Goal: Information Seeking & Learning: Learn about a topic

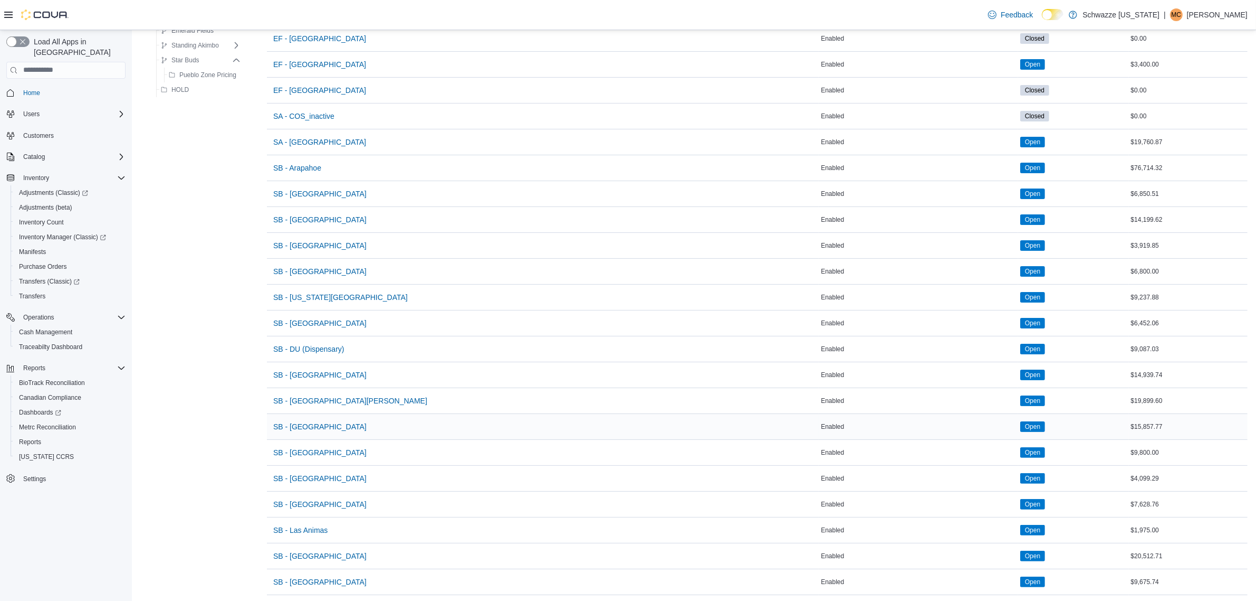
scroll to position [198, 0]
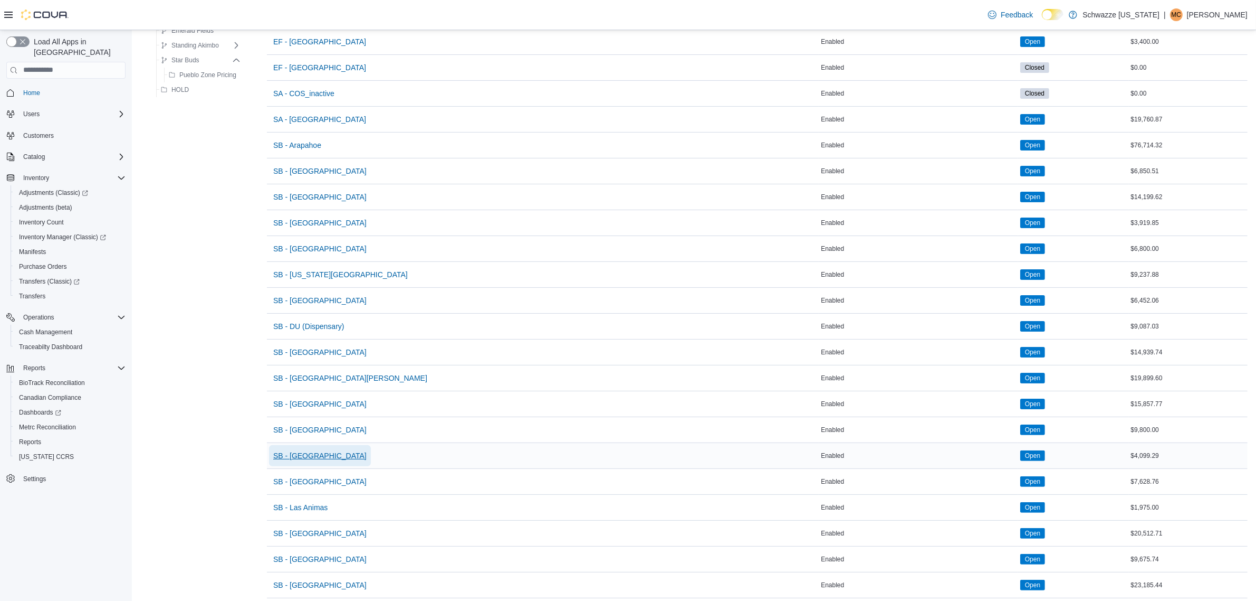
click at [309, 459] on span "SB - [GEOGRAPHIC_DATA]" at bounding box center [319, 455] width 93 height 11
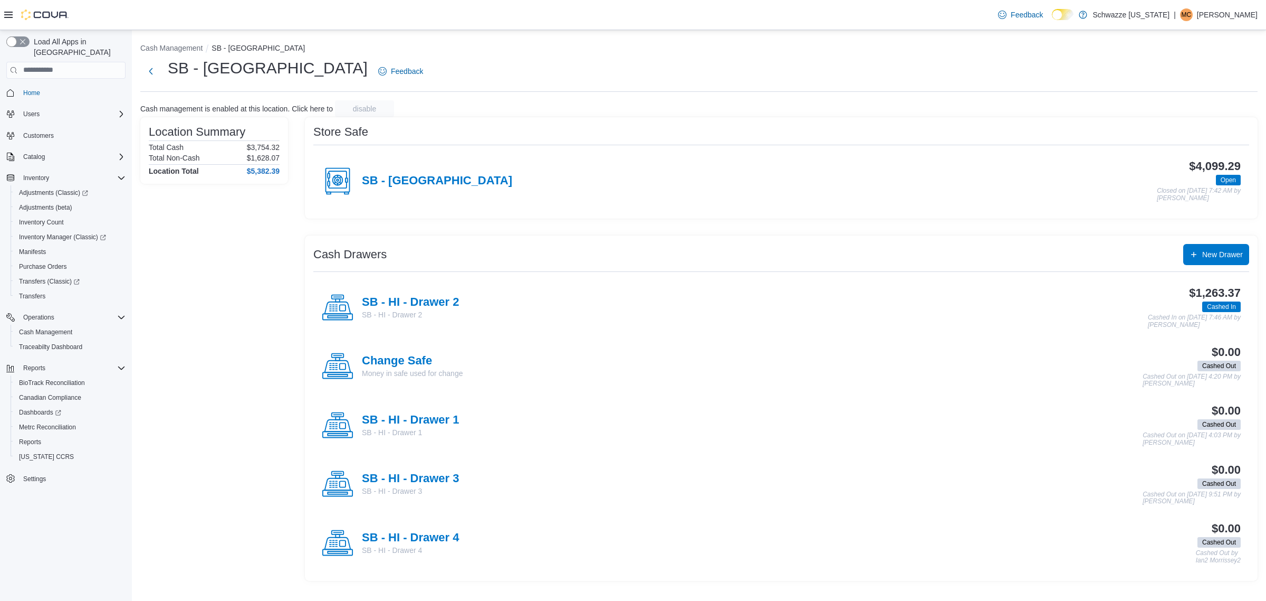
drag, startPoint x: 415, startPoint y: 299, endPoint x: 420, endPoint y: 296, distance: 6.4
click at [416, 299] on h4 "SB - HI - Drawer 2" at bounding box center [410, 303] width 97 height 14
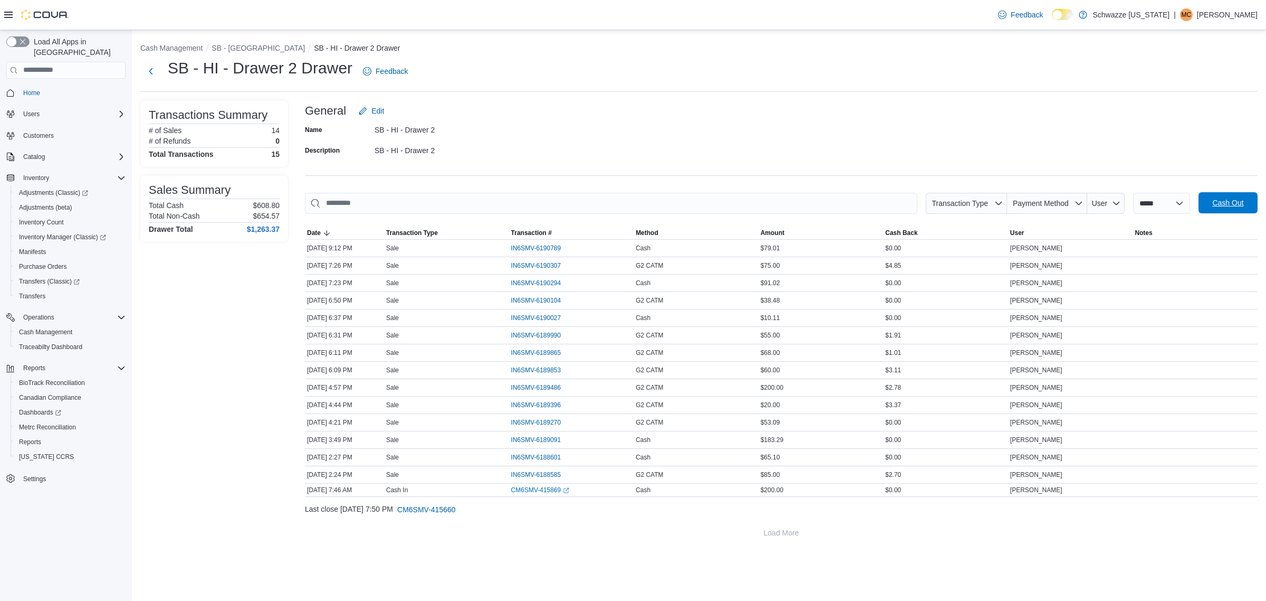
click at [1223, 204] on span "Cash Out" at bounding box center [1228, 202] width 31 height 11
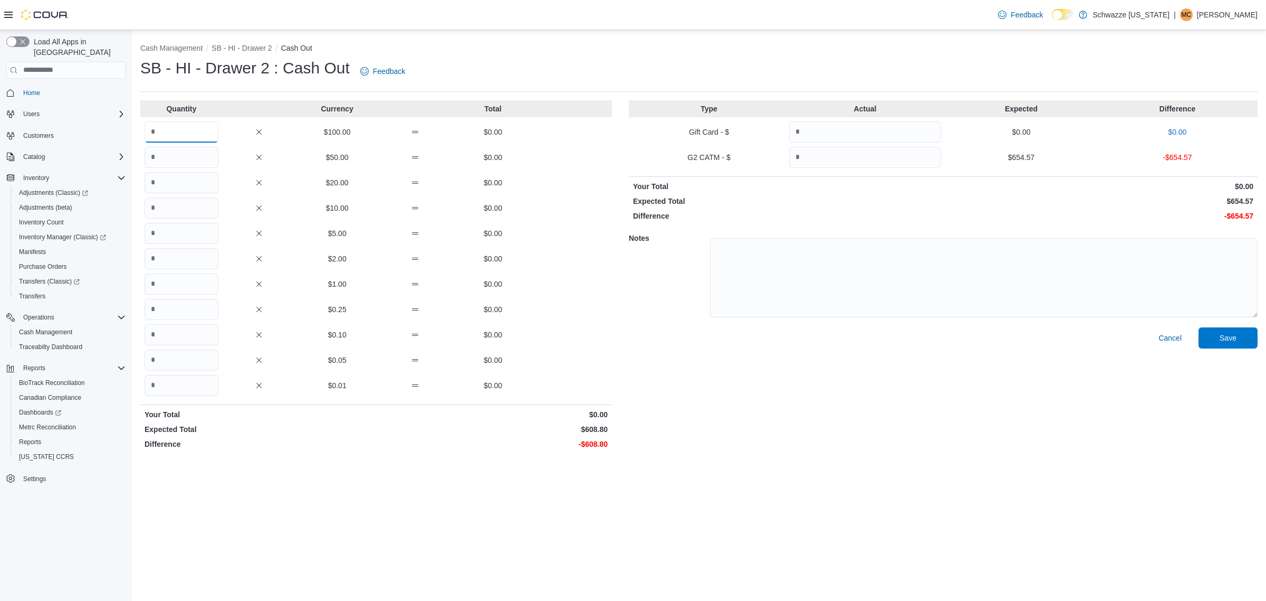
click at [177, 126] on input "Quantity" at bounding box center [182, 131] width 74 height 21
type input "*"
click at [178, 151] on input "Quantity" at bounding box center [182, 157] width 74 height 21
type input "*"
click at [193, 193] on div "Quantity Currency Total * $100.00 $200.00 * $50.00 $50.00 $20.00 $0.00 $10.00 $…" at bounding box center [376, 276] width 472 height 353
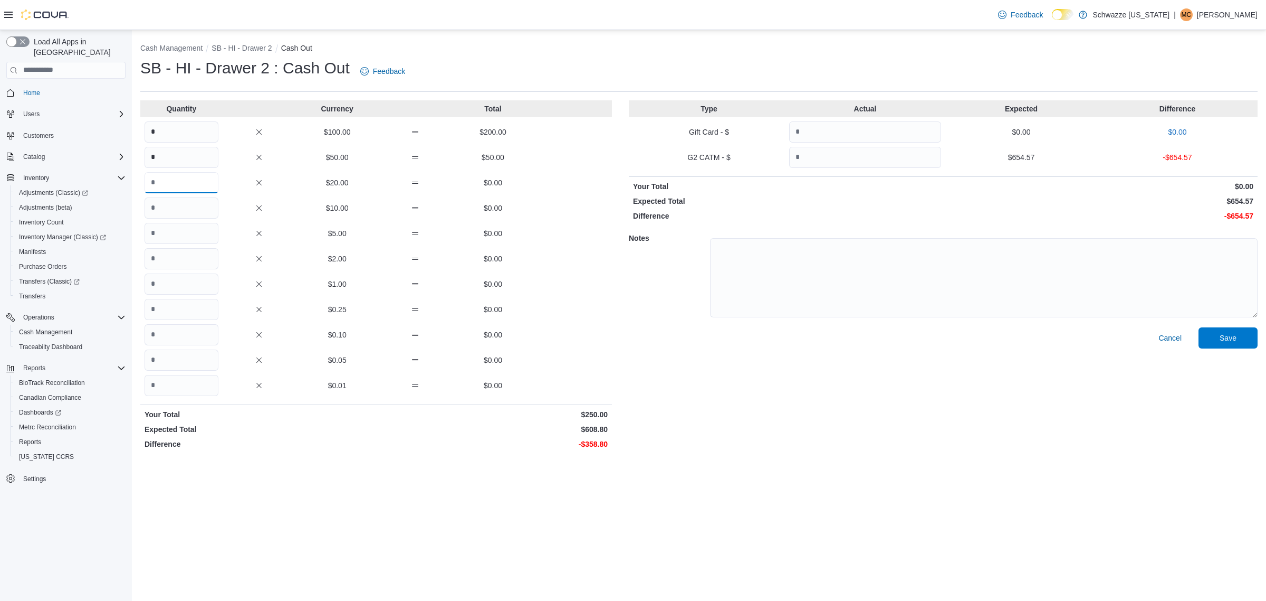
click at [197, 183] on input "Quantity" at bounding box center [182, 182] width 74 height 21
type input "**"
click at [210, 209] on input "Quantity" at bounding box center [182, 207] width 74 height 21
type input "*"
click at [188, 225] on input "Quantity" at bounding box center [182, 233] width 74 height 21
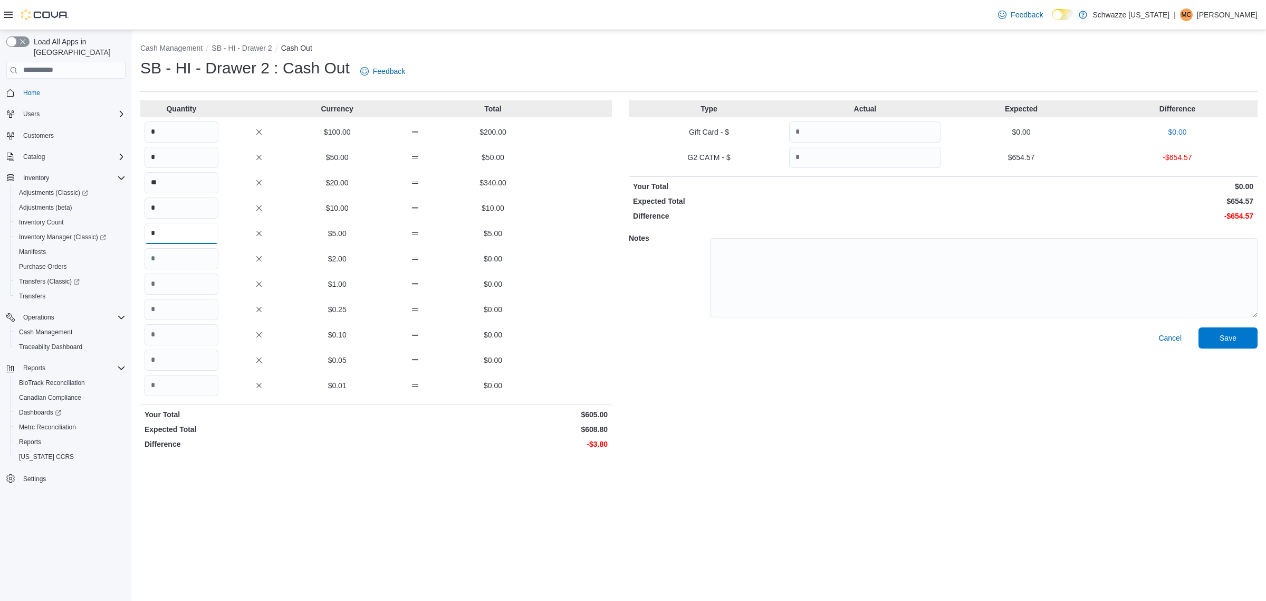
type input "*"
click at [190, 280] on input "Quantity" at bounding box center [182, 283] width 74 height 21
type input "*"
click at [189, 315] on input "Quantity" at bounding box center [182, 309] width 74 height 21
type input "*"
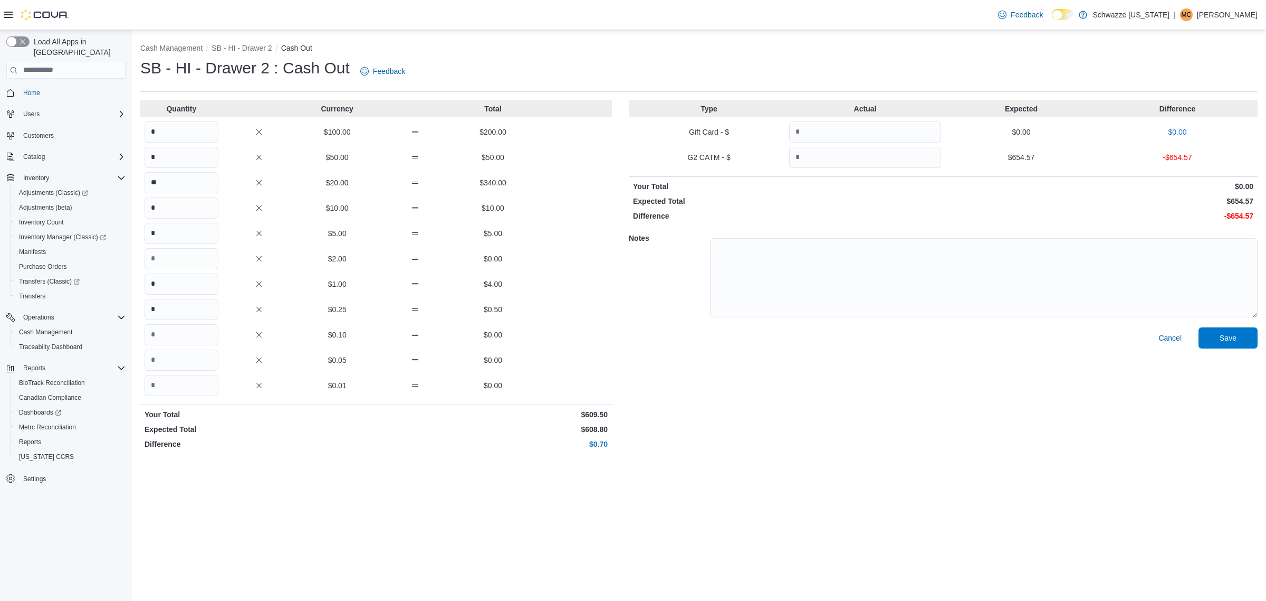
click at [679, 353] on div "Cancel Save" at bounding box center [943, 390] width 629 height 126
click at [866, 153] on input "Quantity" at bounding box center [865, 157] width 152 height 21
type input "******"
click at [1141, 189] on p "$654.57" at bounding box center [1100, 186] width 308 height 11
click at [1227, 343] on span "Save" at bounding box center [1228, 337] width 46 height 21
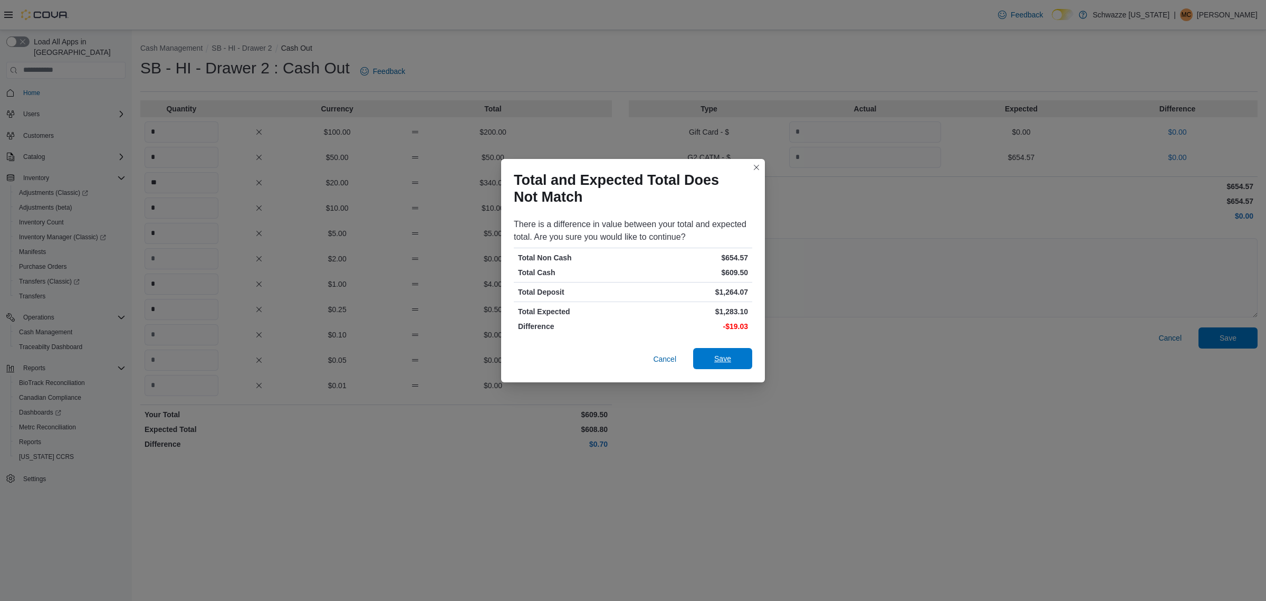
click at [740, 356] on span "Save" at bounding box center [723, 358] width 46 height 21
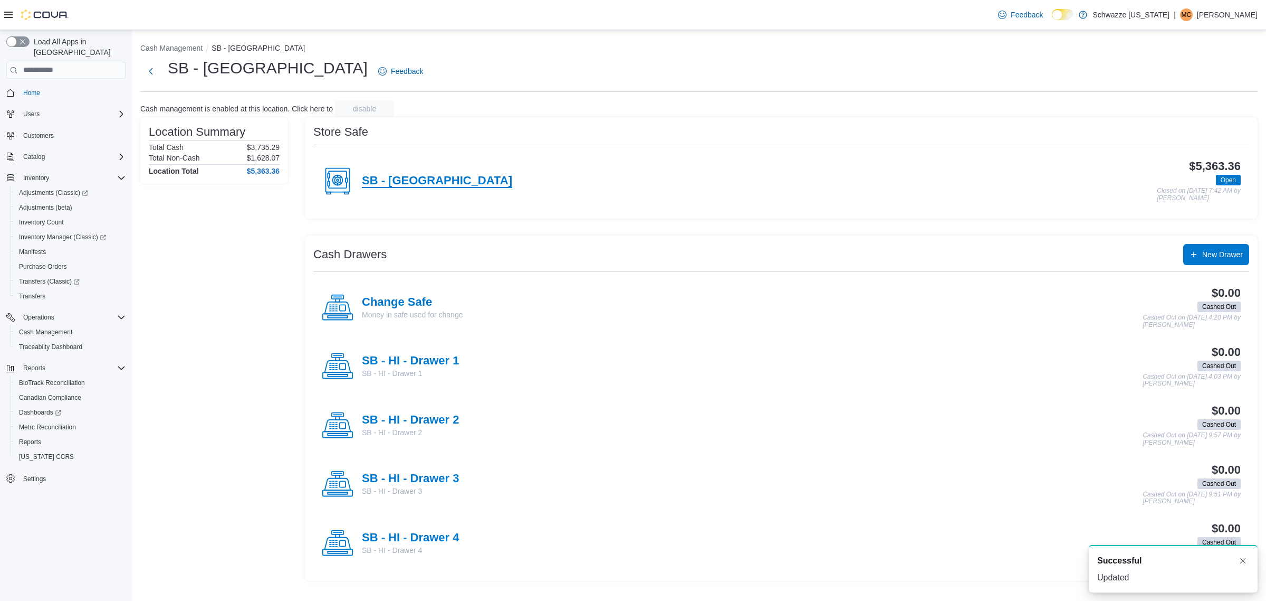
click at [417, 182] on h4 "SB - [GEOGRAPHIC_DATA]" at bounding box center [437, 181] width 150 height 14
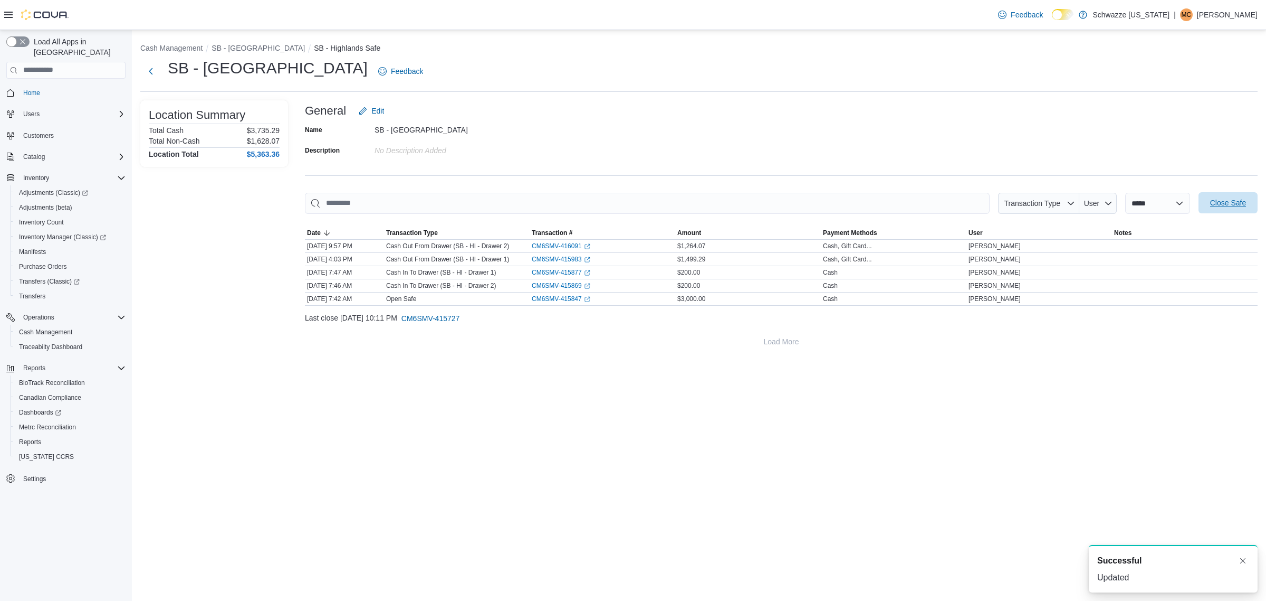
click at [1220, 206] on span "Close Safe" at bounding box center [1229, 202] width 36 height 11
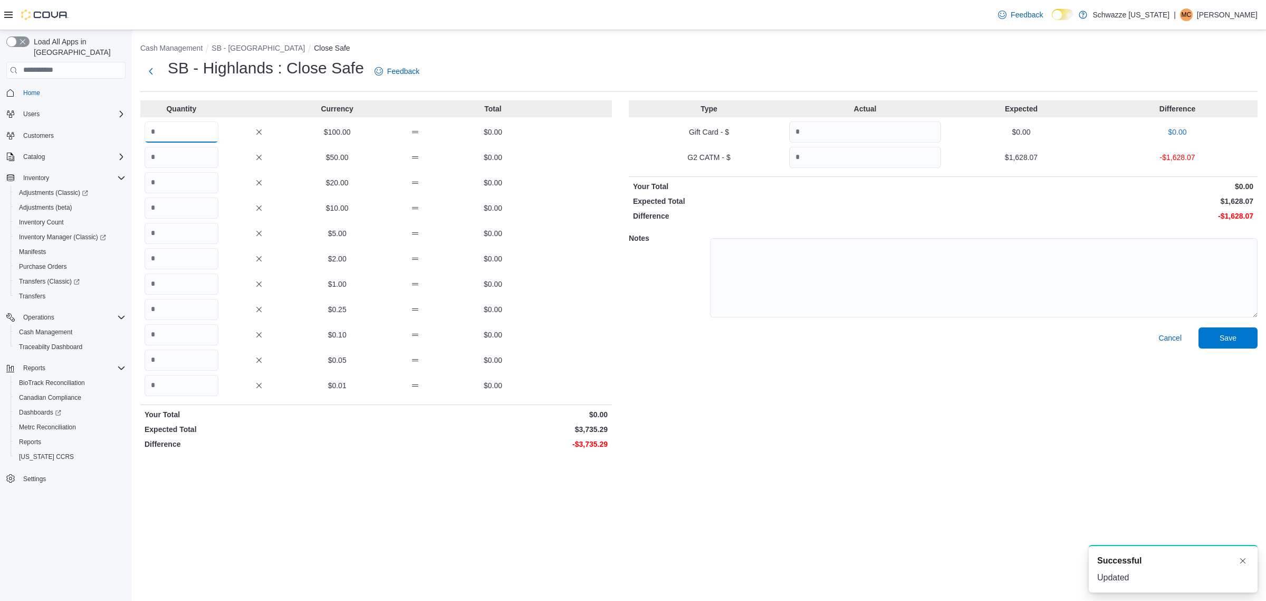
click at [177, 137] on input "Quantity" at bounding box center [182, 131] width 74 height 21
click at [164, 157] on input "Quantity" at bounding box center [182, 157] width 74 height 21
type input "*"
click at [164, 183] on input "Quantity" at bounding box center [182, 182] width 74 height 21
type input "**"
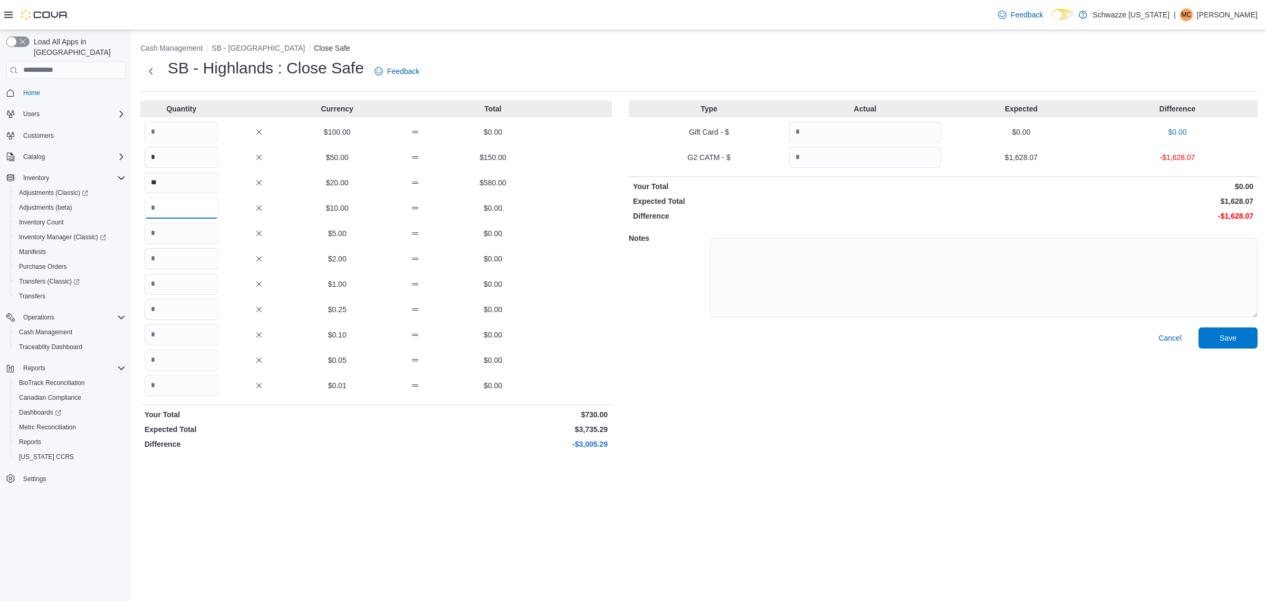
click at [172, 208] on input "Quantity" at bounding box center [182, 207] width 74 height 21
type input "*"
click at [188, 225] on input "Quantity" at bounding box center [182, 233] width 74 height 21
type input "*"
click at [173, 306] on input "Quantity" at bounding box center [182, 309] width 74 height 21
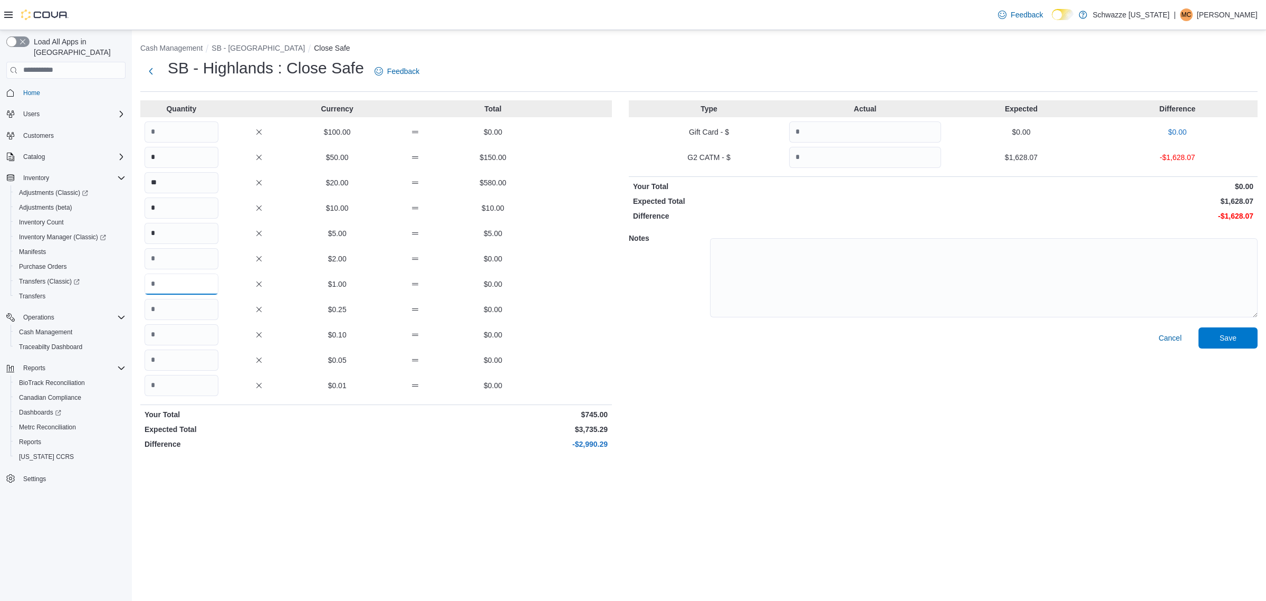
click at [156, 278] on input "Quantity" at bounding box center [182, 283] width 74 height 21
type input "*"
click at [209, 309] on input "Quantity" at bounding box center [182, 309] width 74 height 21
type input "*"
click at [201, 337] on input "Quantity" at bounding box center [182, 334] width 74 height 21
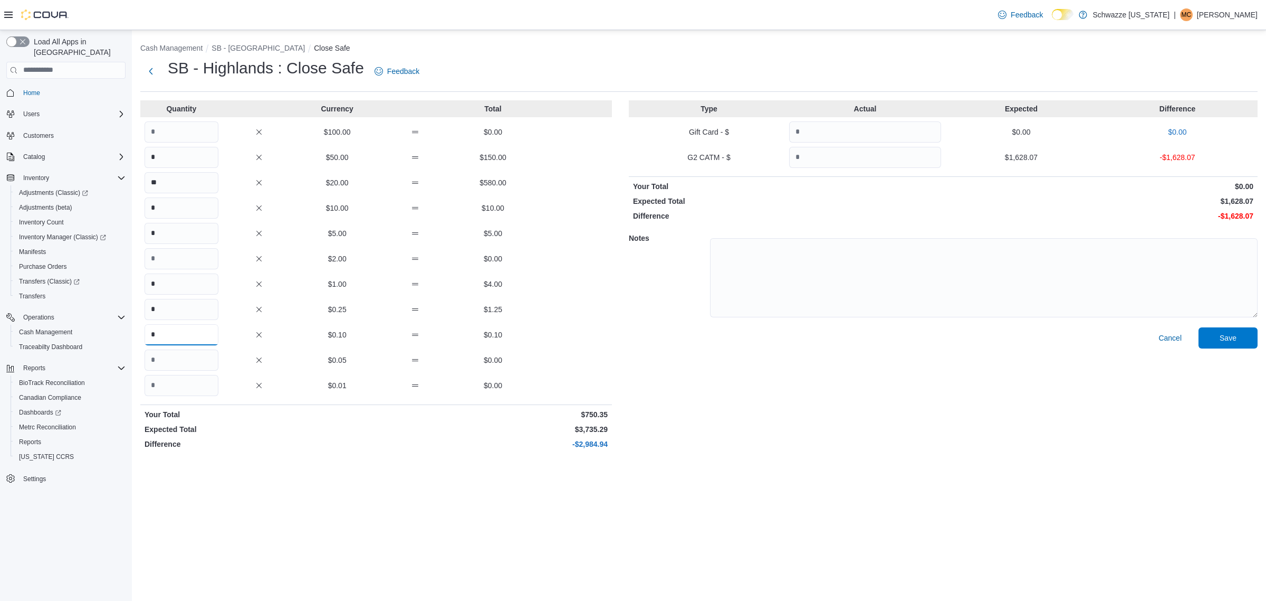
type input "*"
click at [185, 392] on input "Quantity" at bounding box center [182, 385] width 74 height 21
type input "*"
click at [882, 472] on div "Cash Management SB - Highlands Close Safe SB - Highlands : Close Safe Feedback …" at bounding box center [699, 315] width 1135 height 570
click at [185, 125] on input "Quantity" at bounding box center [182, 131] width 74 height 21
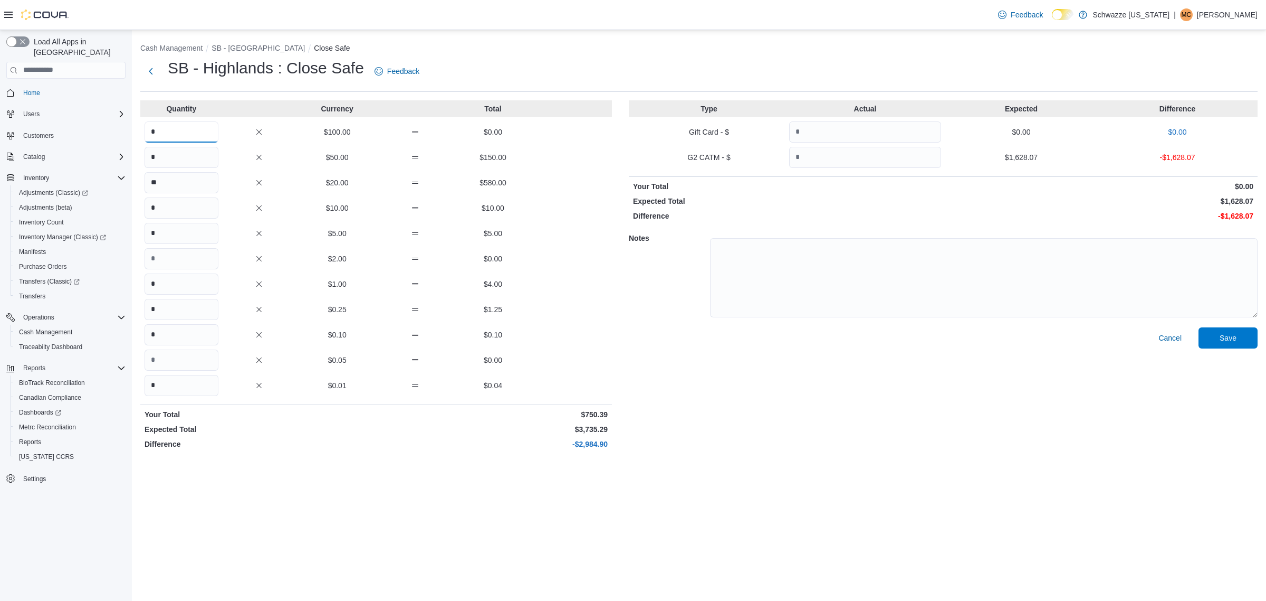
type input "*"
click at [884, 159] on input "Quantity" at bounding box center [865, 157] width 152 height 21
type input "*******"
click at [197, 130] on input "*" at bounding box center [182, 131] width 74 height 21
type input "**"
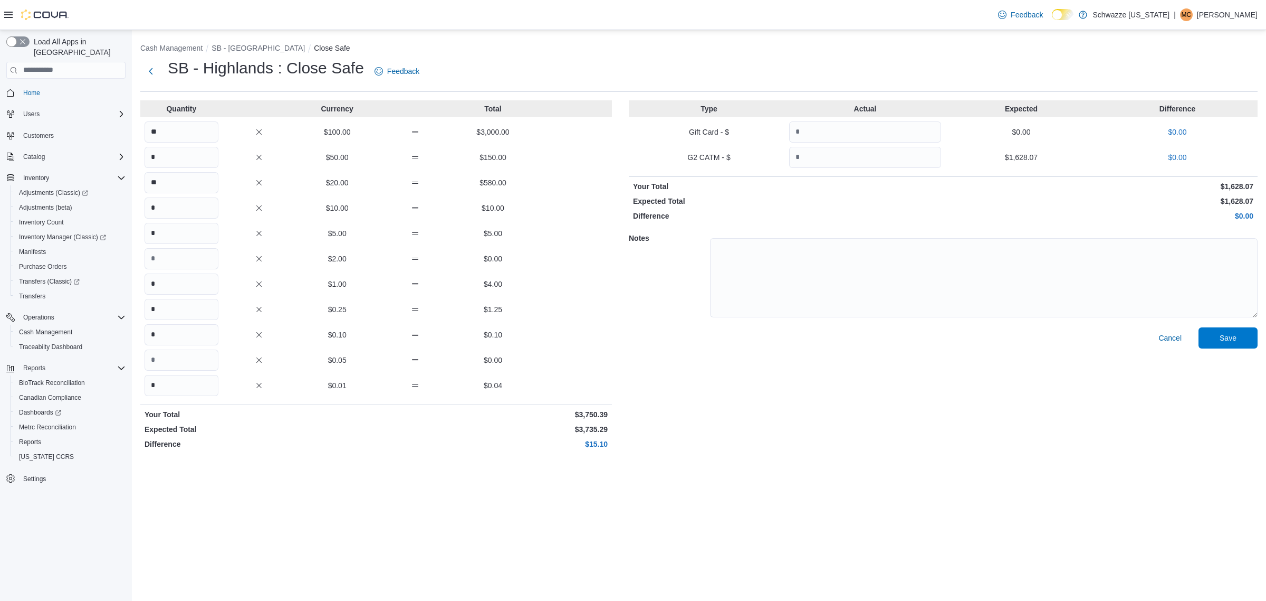
click at [944, 472] on div "Cash Management SB - Highlands Close Safe SB - Highlands : Close Safe Feedback …" at bounding box center [699, 315] width 1135 height 570
click at [1234, 331] on span "Save" at bounding box center [1228, 337] width 46 height 21
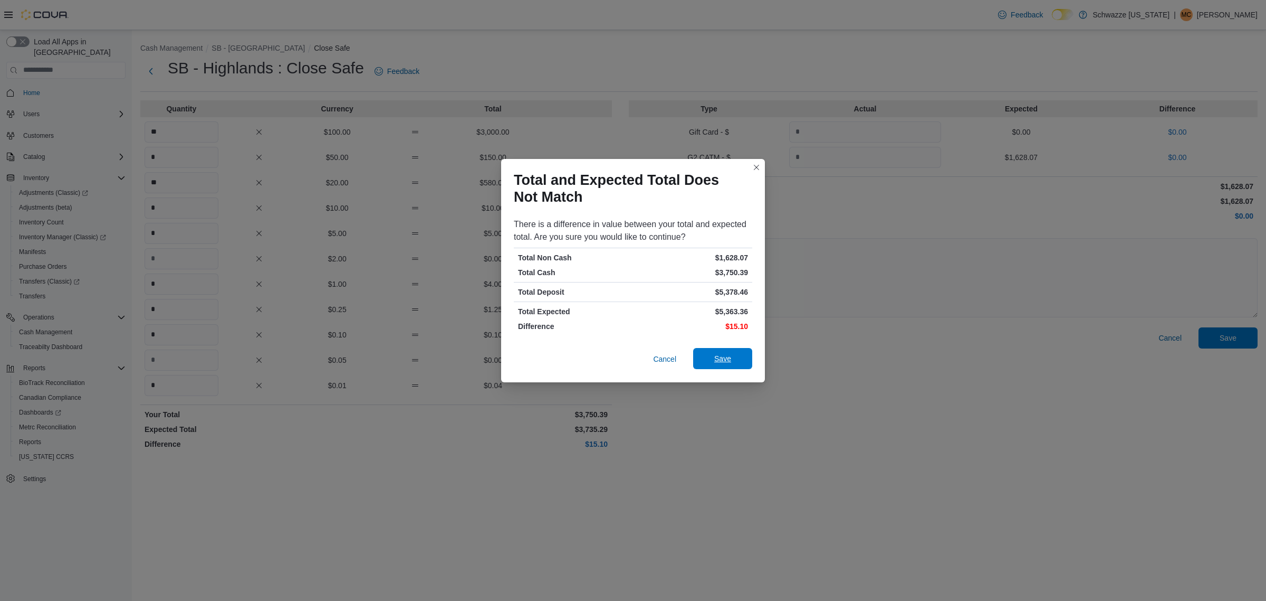
click at [741, 357] on span "Save" at bounding box center [723, 358] width 46 height 21
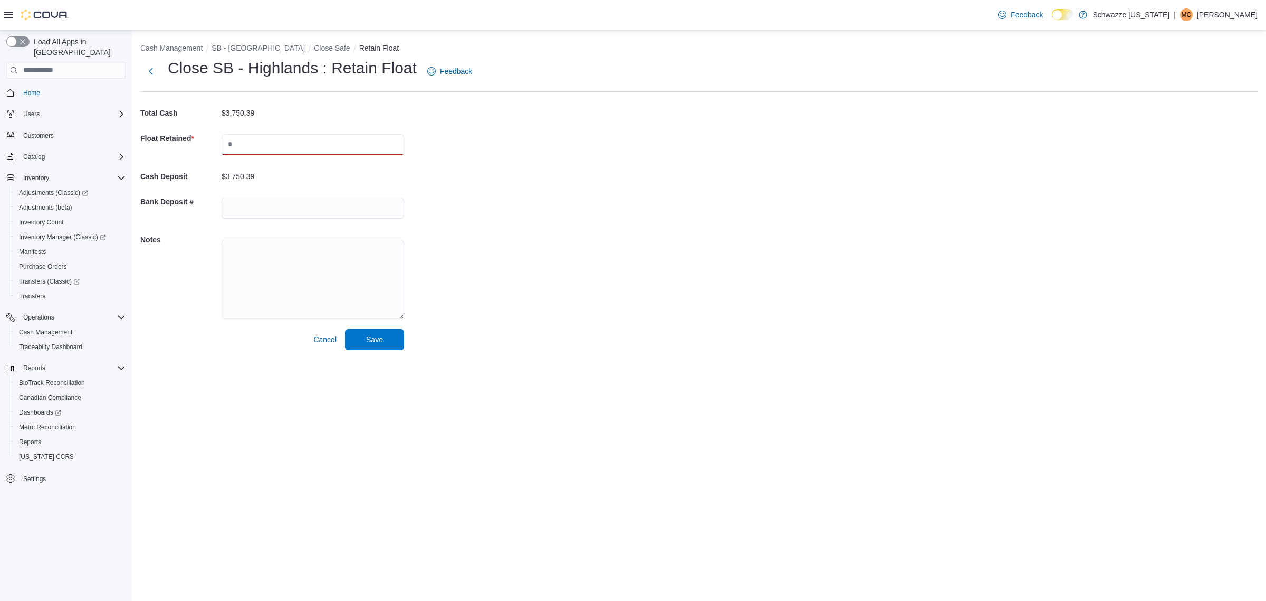
drag, startPoint x: 293, startPoint y: 146, endPoint x: 301, endPoint y: 147, distance: 8.0
click at [296, 146] on input "text" at bounding box center [313, 144] width 183 height 21
type input "****"
click at [553, 292] on div "Cash Management SB - Highlands Close Safe Retain Float Close SB - Highlands : R…" at bounding box center [699, 194] width 1135 height 328
click at [369, 342] on span "Save" at bounding box center [374, 339] width 17 height 11
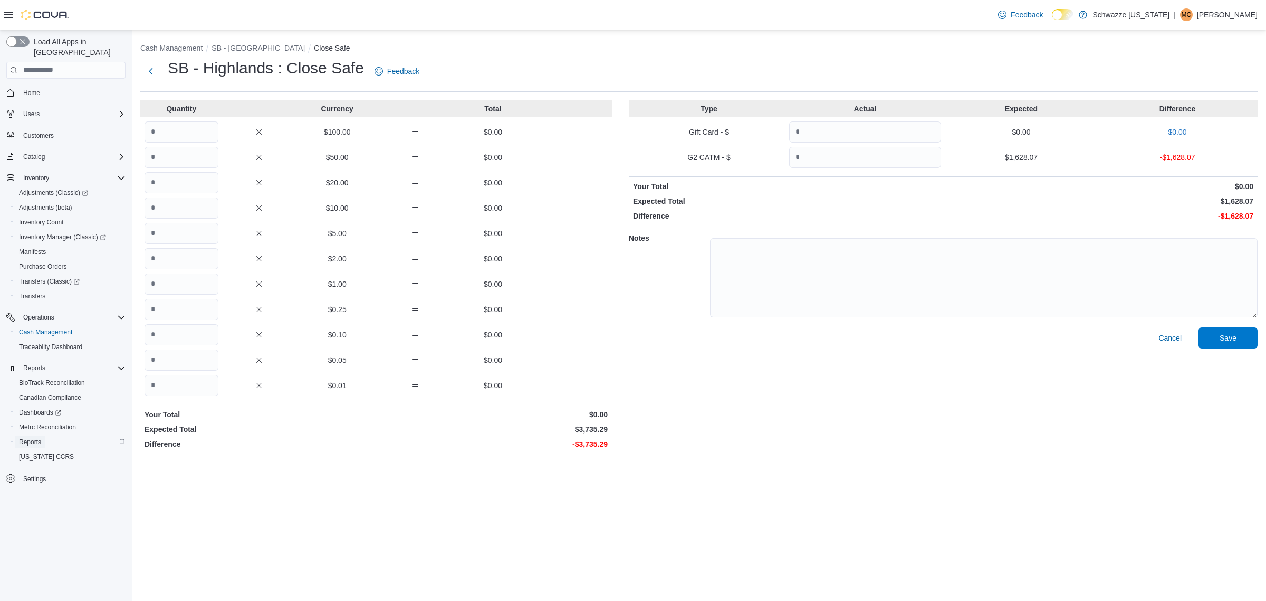
click at [36, 437] on span "Reports" at bounding box center [30, 441] width 22 height 8
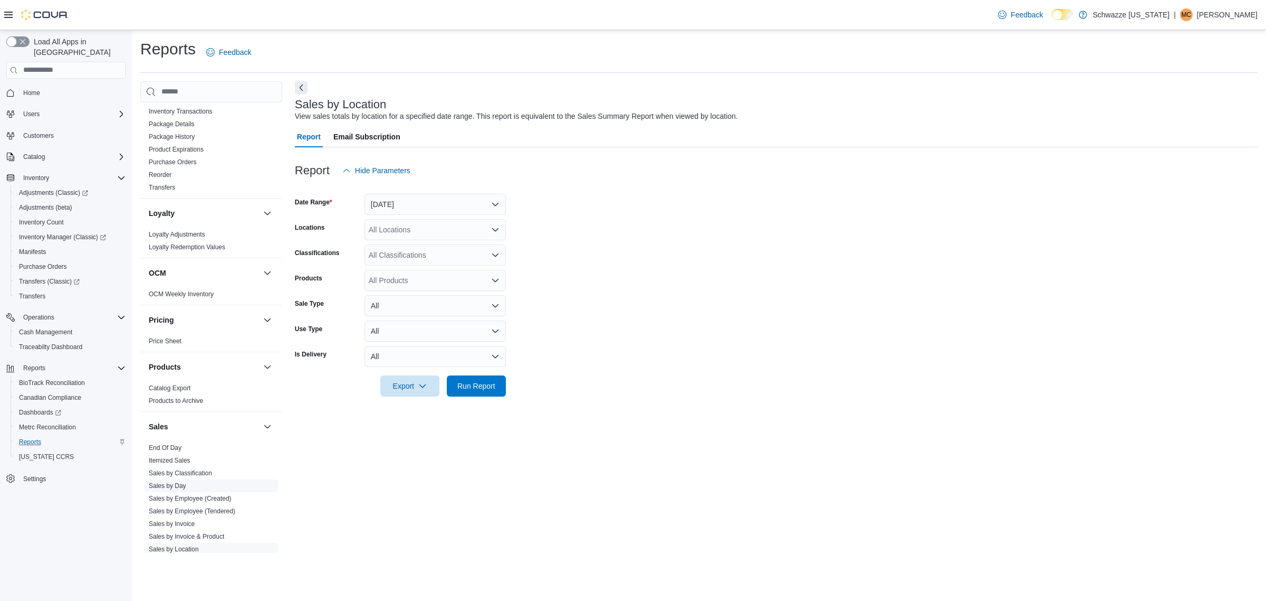
scroll to position [462, 0]
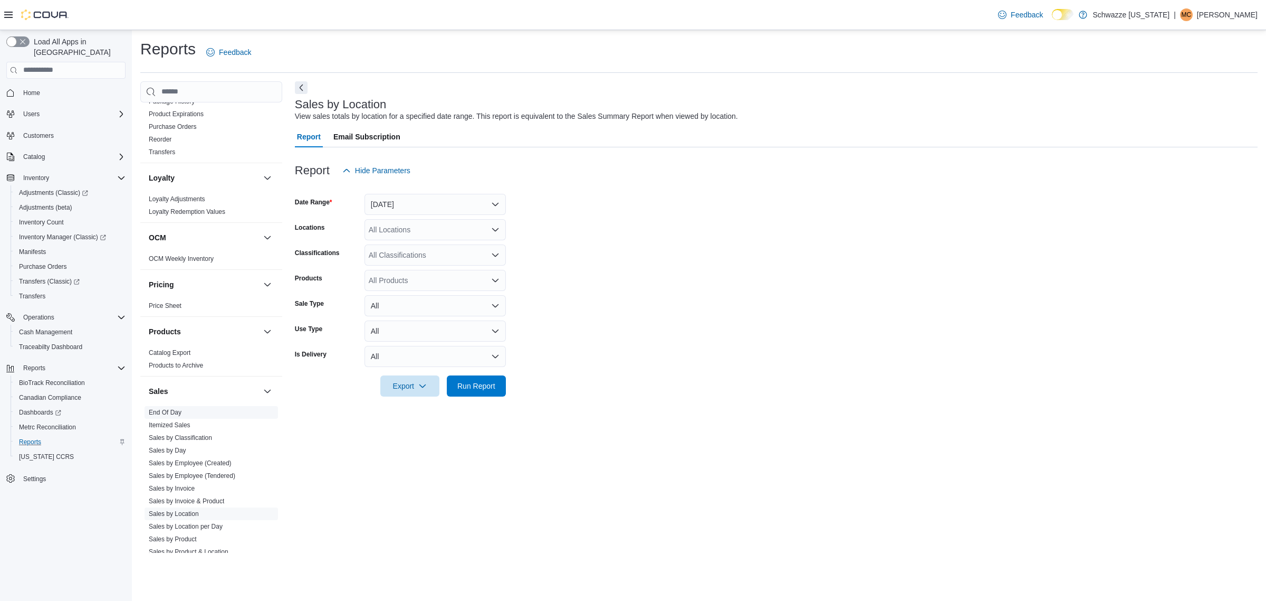
click at [182, 415] on span "End Of Day" at bounding box center [212, 412] width 134 height 13
click at [172, 414] on link "End Of Day" at bounding box center [165, 411] width 33 height 7
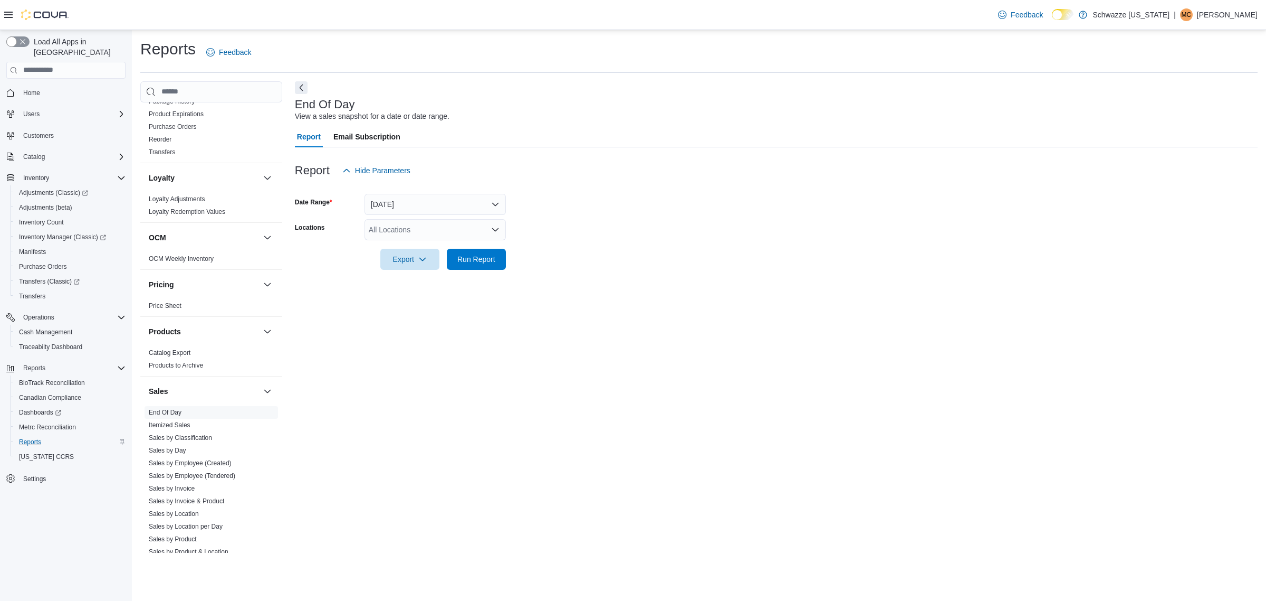
click at [478, 225] on div "All Locations" at bounding box center [435, 229] width 141 height 21
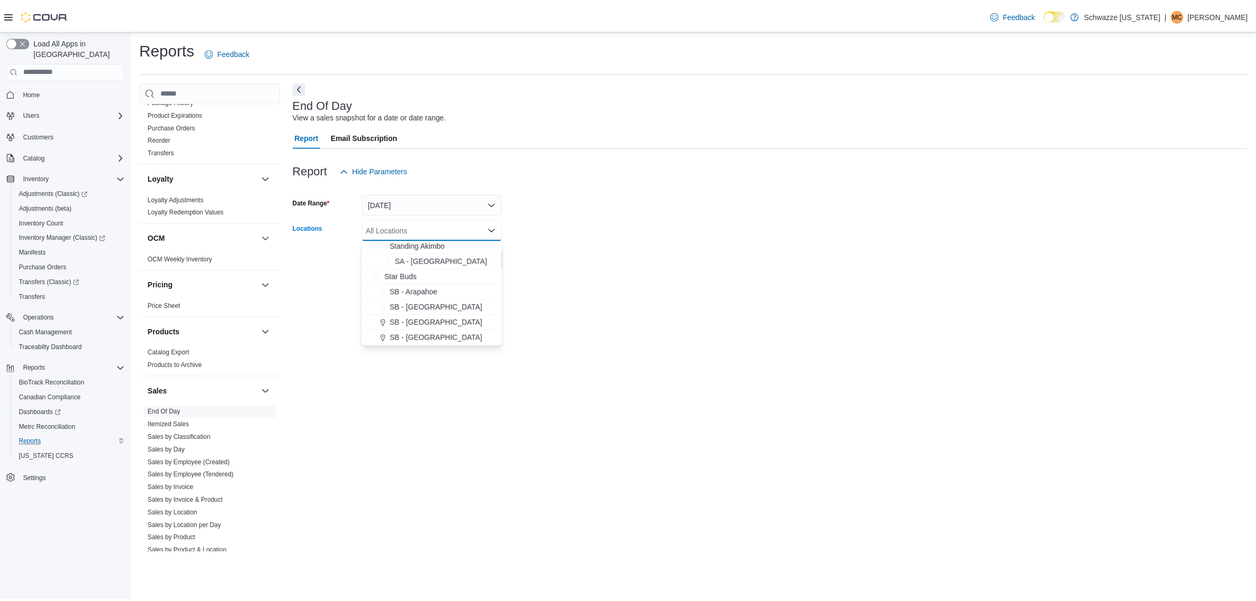
scroll to position [264, 0]
click at [447, 279] on div "SB - [GEOGRAPHIC_DATA]" at bounding box center [435, 274] width 129 height 11
drag, startPoint x: 547, startPoint y: 285, endPoint x: 486, endPoint y: 287, distance: 60.7
click at [545, 287] on div "End Of Day View a sales snapshot for a date or date range. Report Email Subscri…" at bounding box center [776, 317] width 963 height 472
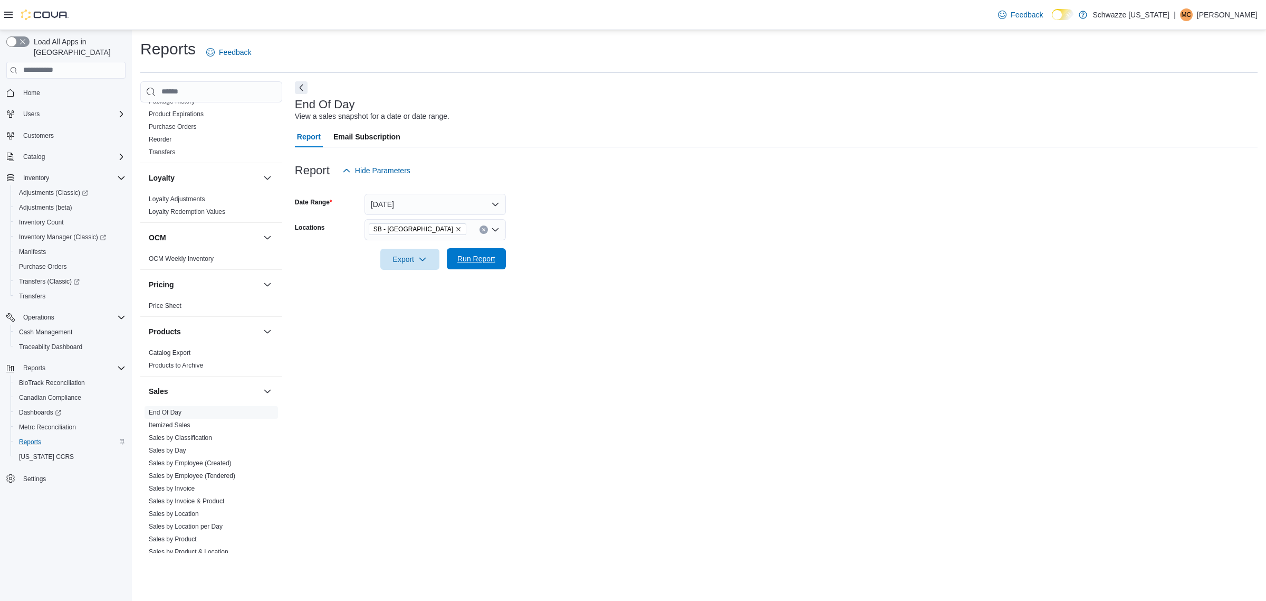
click at [477, 262] on span "Run Report" at bounding box center [477, 258] width 38 height 11
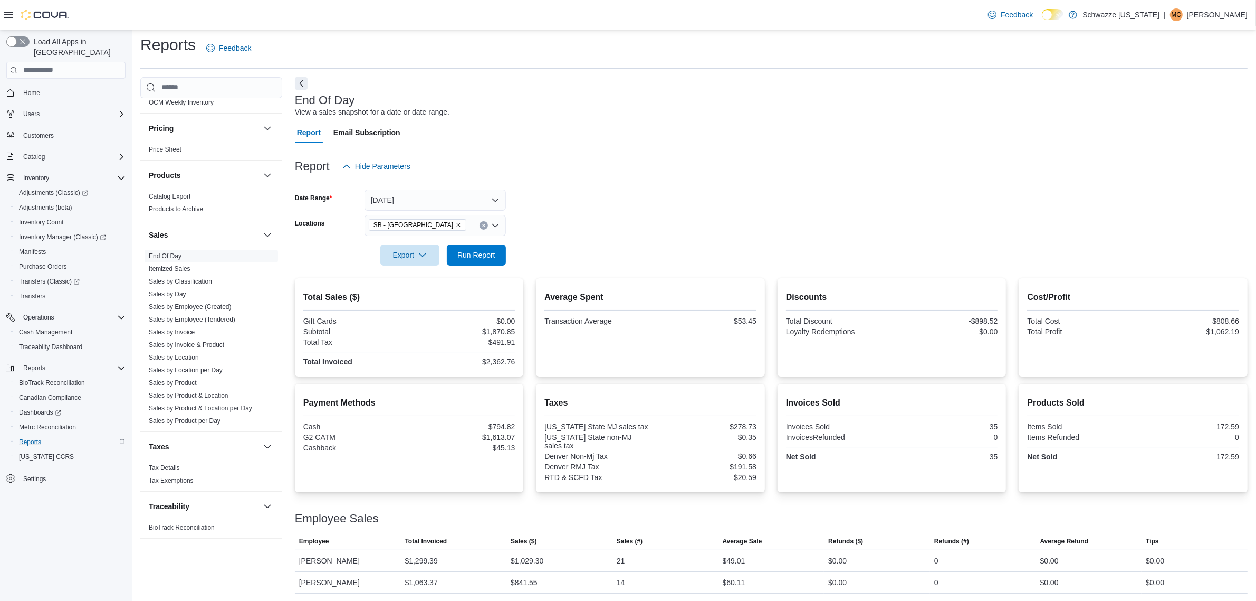
scroll to position [615, 0]
click at [231, 394] on span "Sales by Product & Location" at bounding box center [212, 395] width 134 height 13
click at [217, 398] on span "Sales by Product & Location" at bounding box center [212, 395] width 134 height 13
click at [214, 370] on link "Sales by Location per Day" at bounding box center [186, 369] width 74 height 7
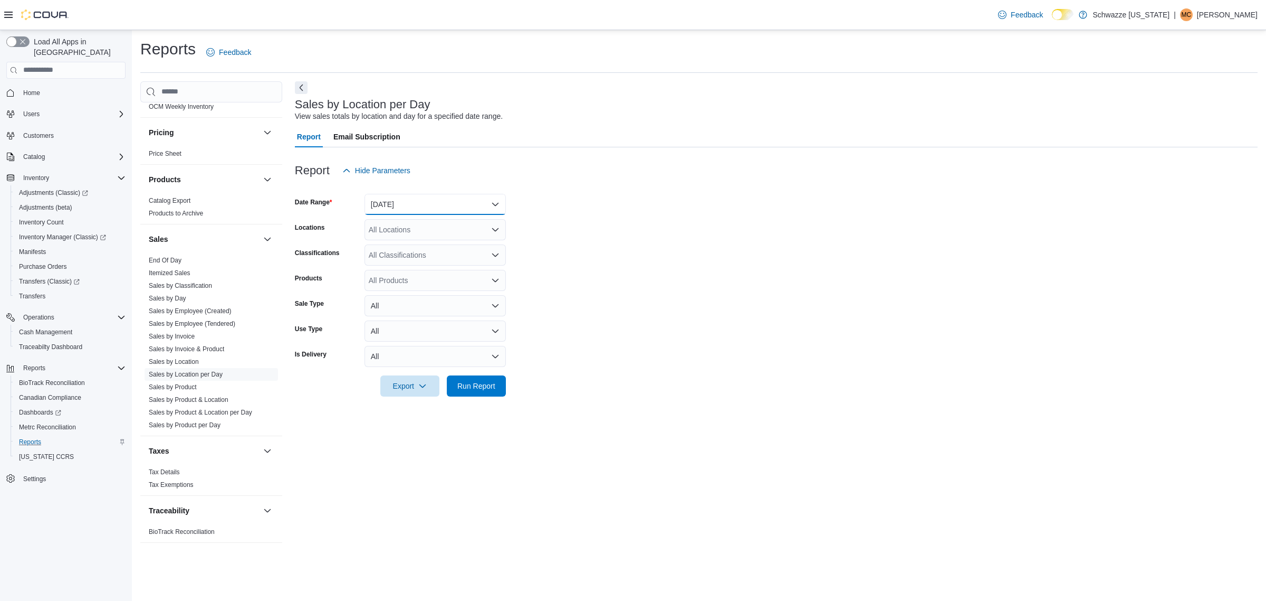
click at [483, 197] on button "Yesterday" at bounding box center [435, 204] width 141 height 21
click at [441, 240] on span "Today" at bounding box center [442, 246] width 120 height 13
click at [446, 230] on div "All Locations" at bounding box center [435, 229] width 141 height 21
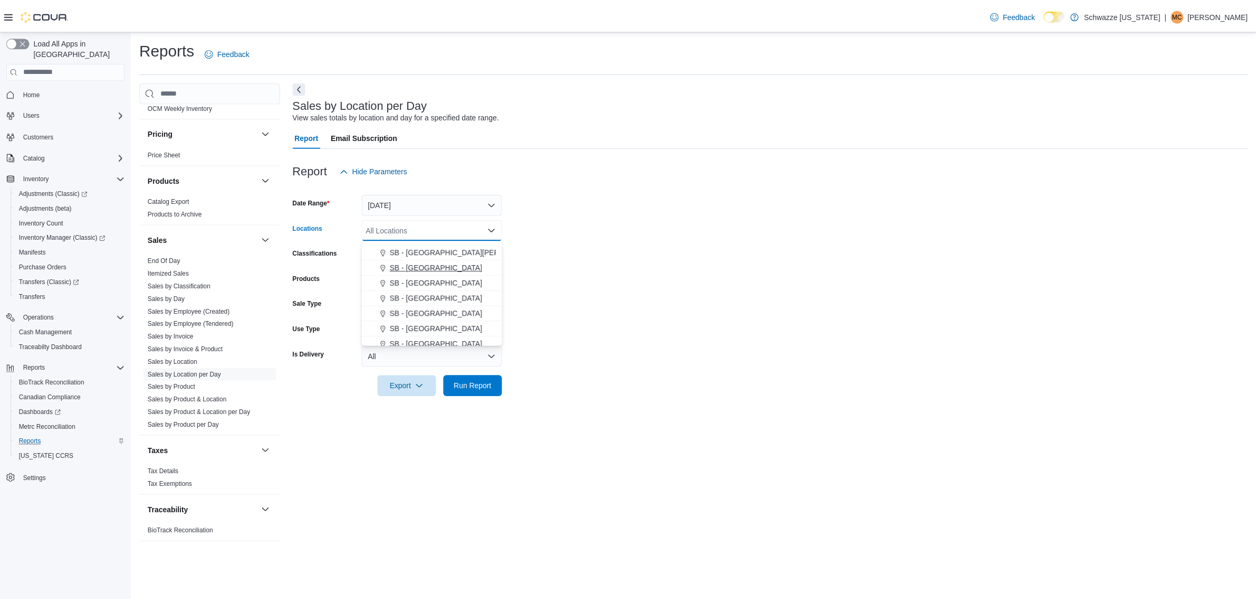
scroll to position [264, 0]
click at [441, 275] on span "SB - [GEOGRAPHIC_DATA]" at bounding box center [439, 274] width 93 height 11
drag, startPoint x: 592, startPoint y: 280, endPoint x: 506, endPoint y: 291, distance: 87.2
click at [584, 281] on form "Date Range Today Locations SB - Highlands Combo box. Selected. SB - Highlands. …" at bounding box center [776, 288] width 963 height 215
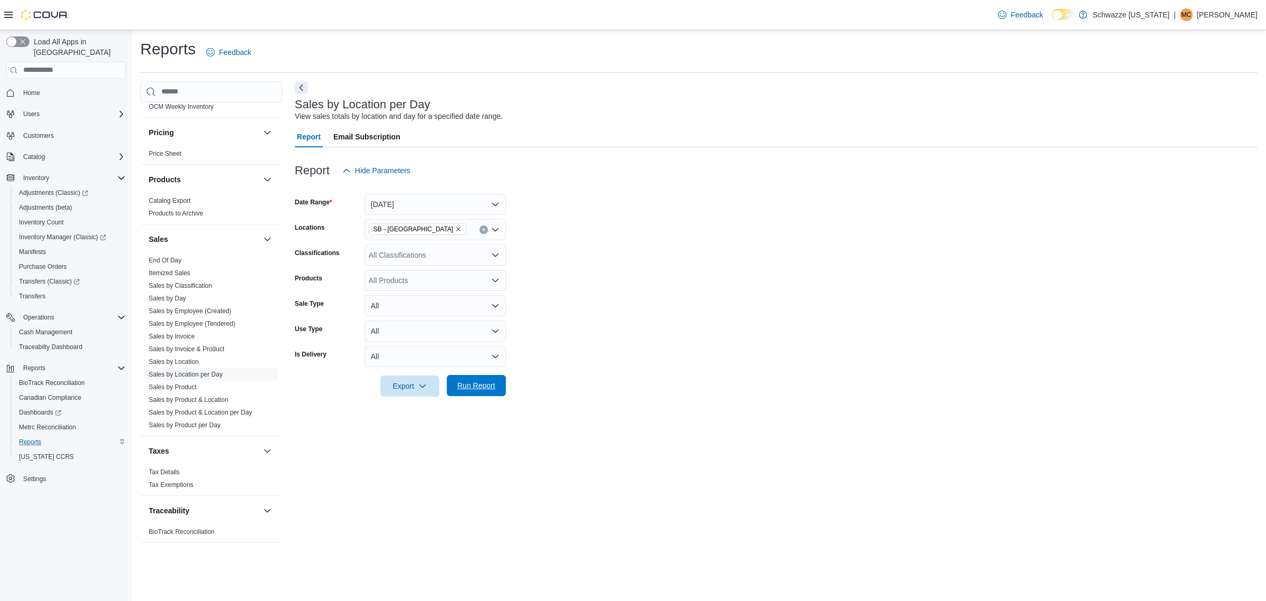
click at [479, 385] on span "Run Report" at bounding box center [477, 385] width 38 height 11
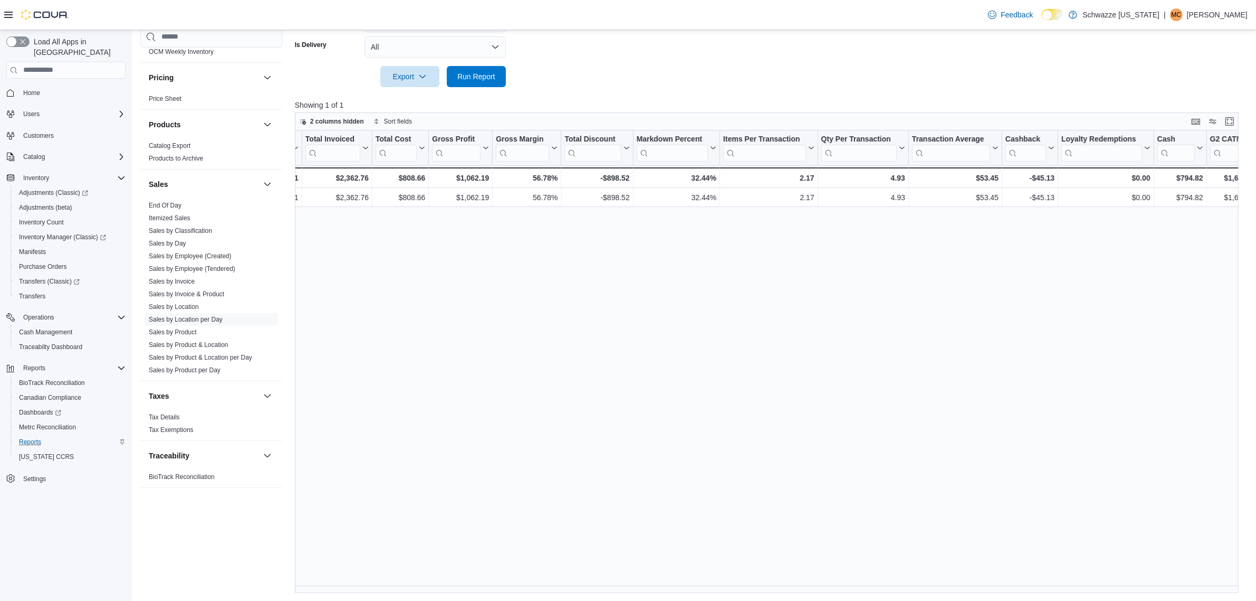
scroll to position [0, 558]
